Goal: Navigation & Orientation: Go to known website

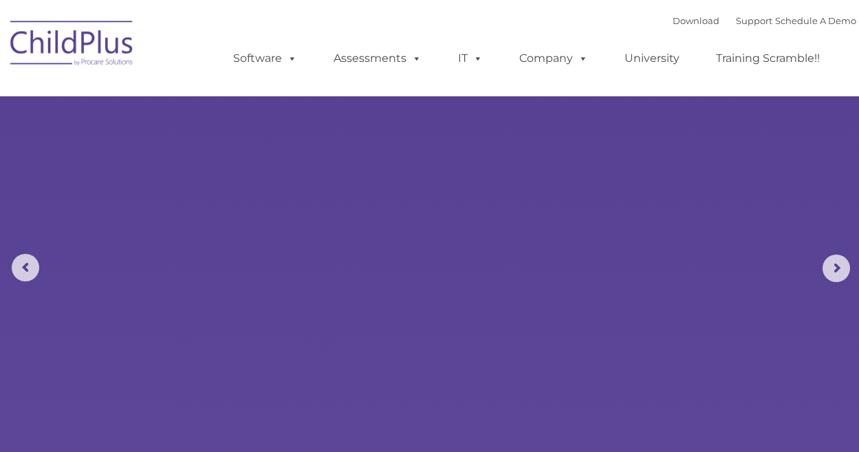
select select "MEDIUM"
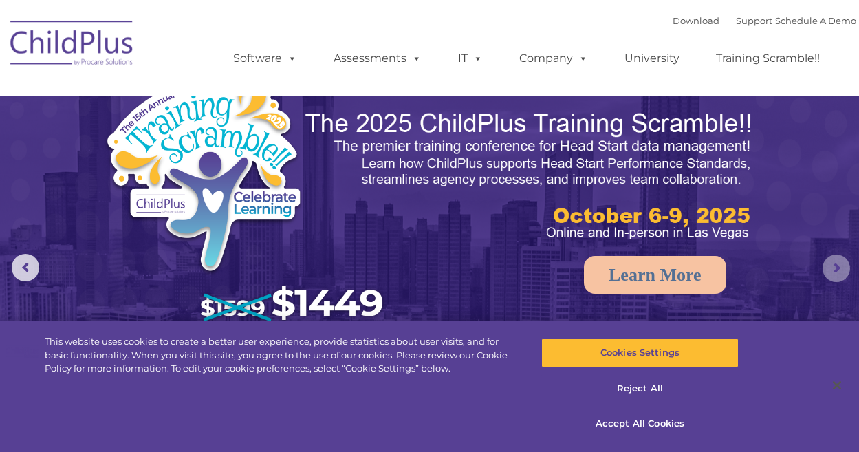
click at [834, 267] on rs-arrow at bounding box center [837, 268] width 28 height 28
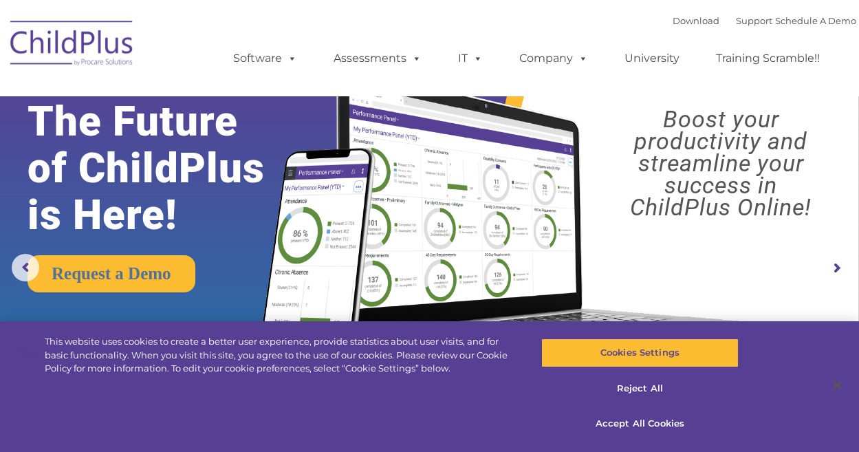
click at [834, 267] on rs-arrow at bounding box center [837, 268] width 28 height 28
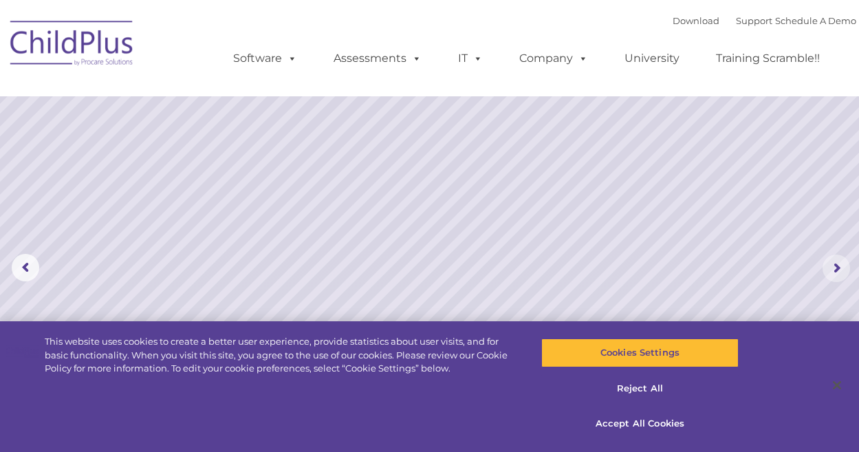
click at [834, 267] on rs-arrow at bounding box center [837, 268] width 28 height 28
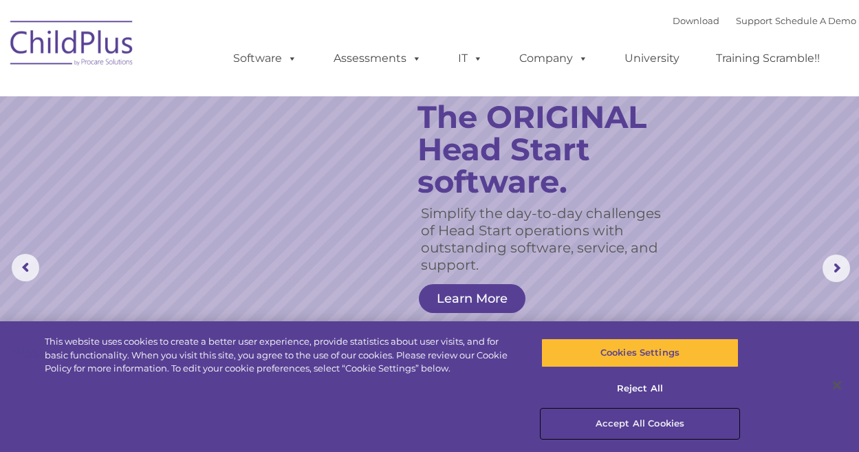
click at [664, 418] on button "Accept All Cookies" at bounding box center [639, 423] width 197 height 29
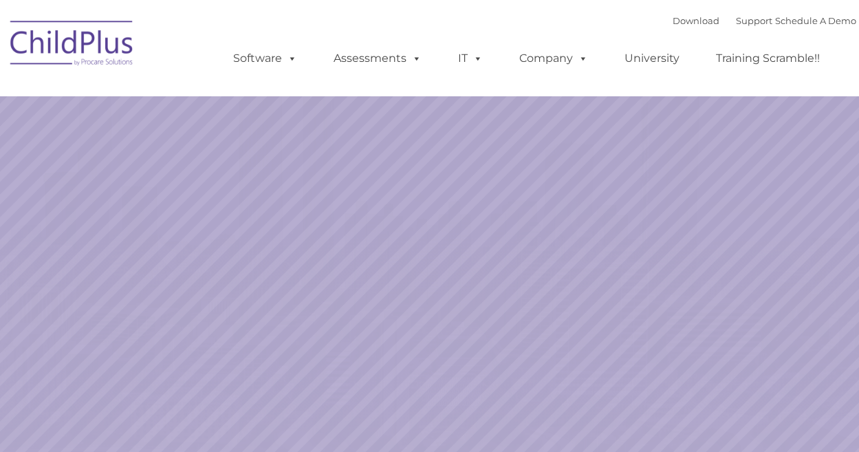
select select "MEDIUM"
